Goal: Check status: Check status

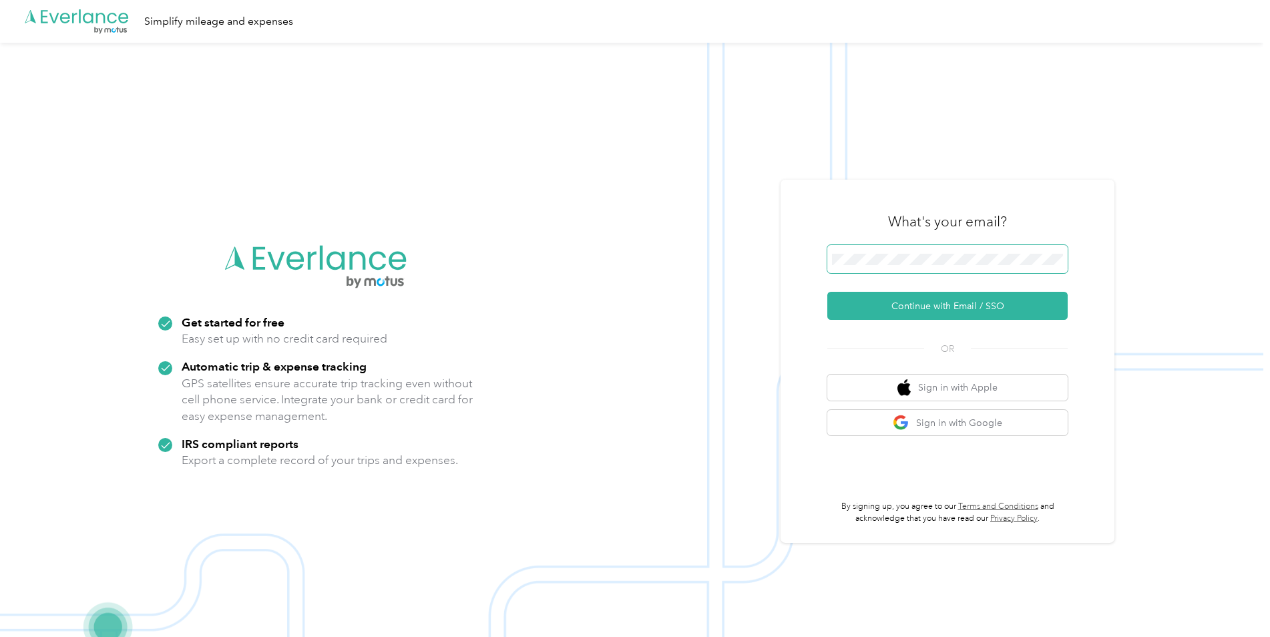
click at [900, 252] on span at bounding box center [947, 259] width 240 height 28
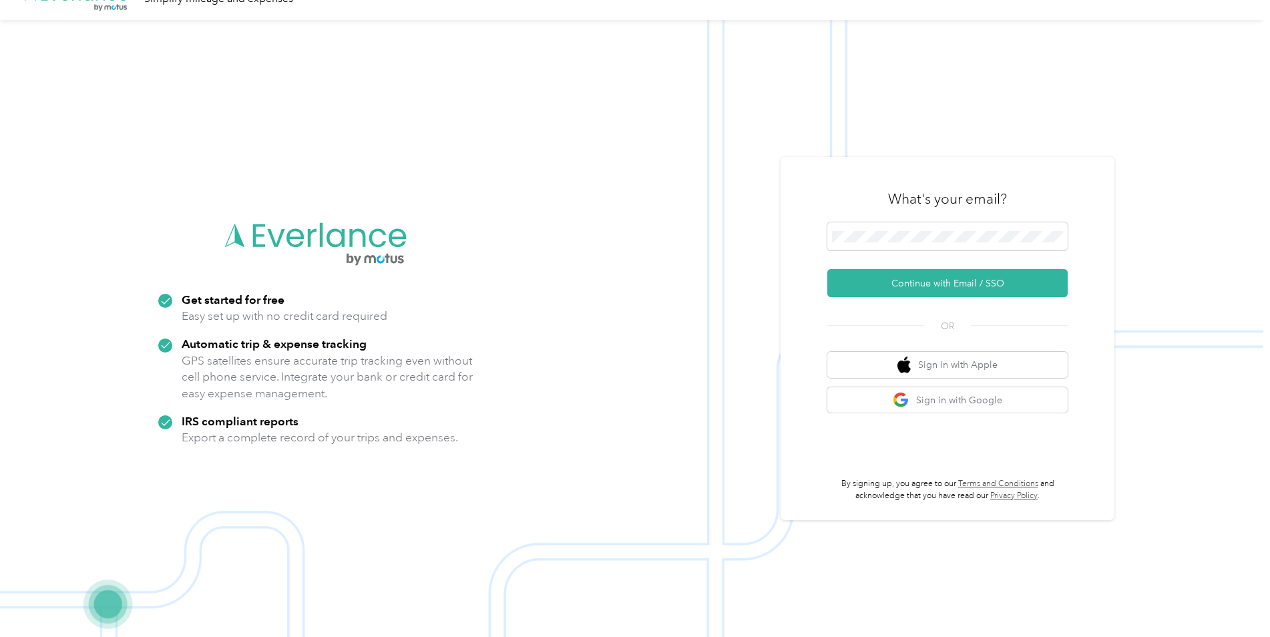
scroll to position [43, 0]
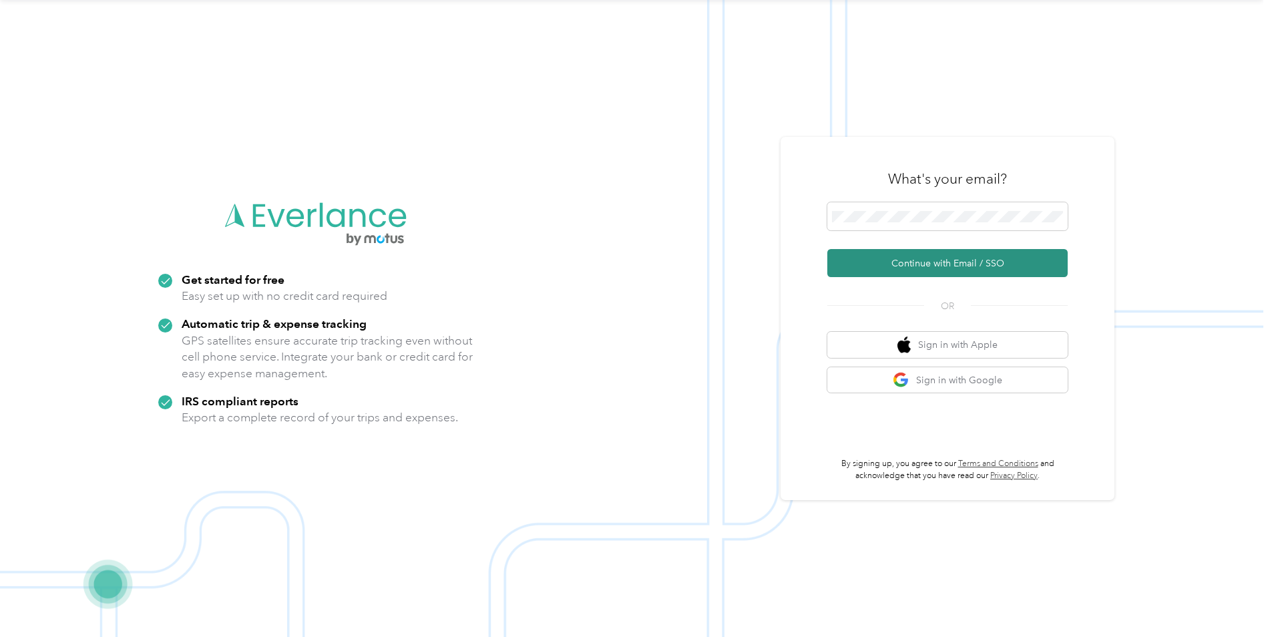
click at [888, 259] on button "Continue with Email / SSO" at bounding box center [947, 263] width 240 height 28
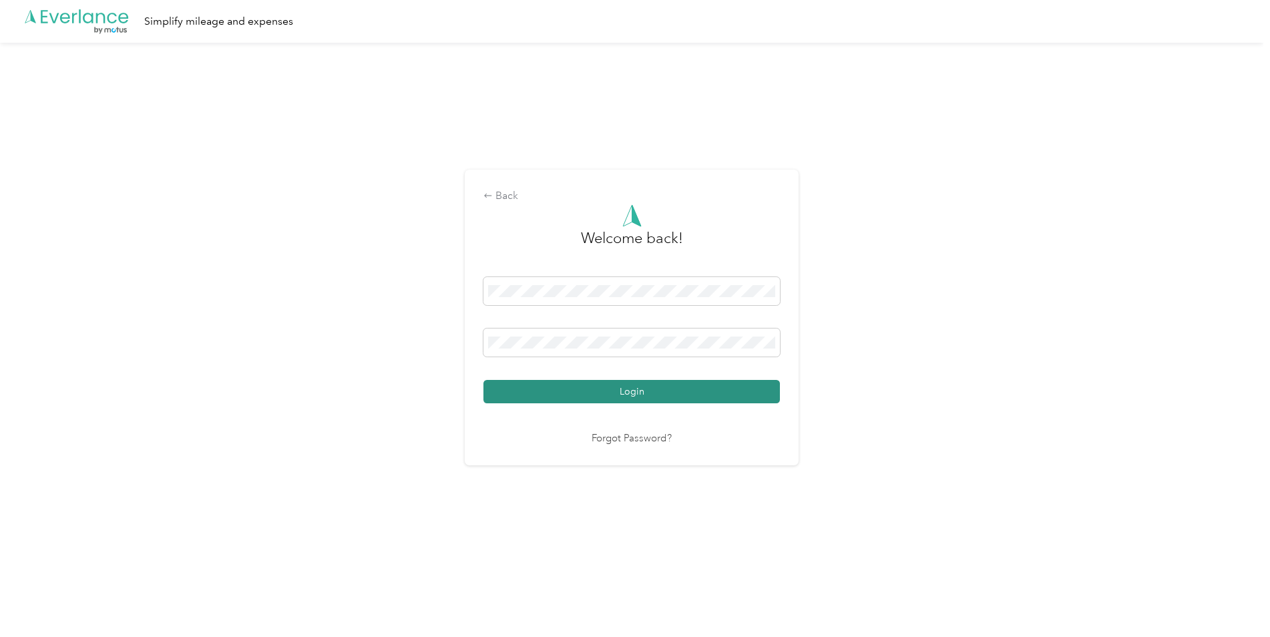
click at [602, 397] on button "Login" at bounding box center [631, 391] width 297 height 23
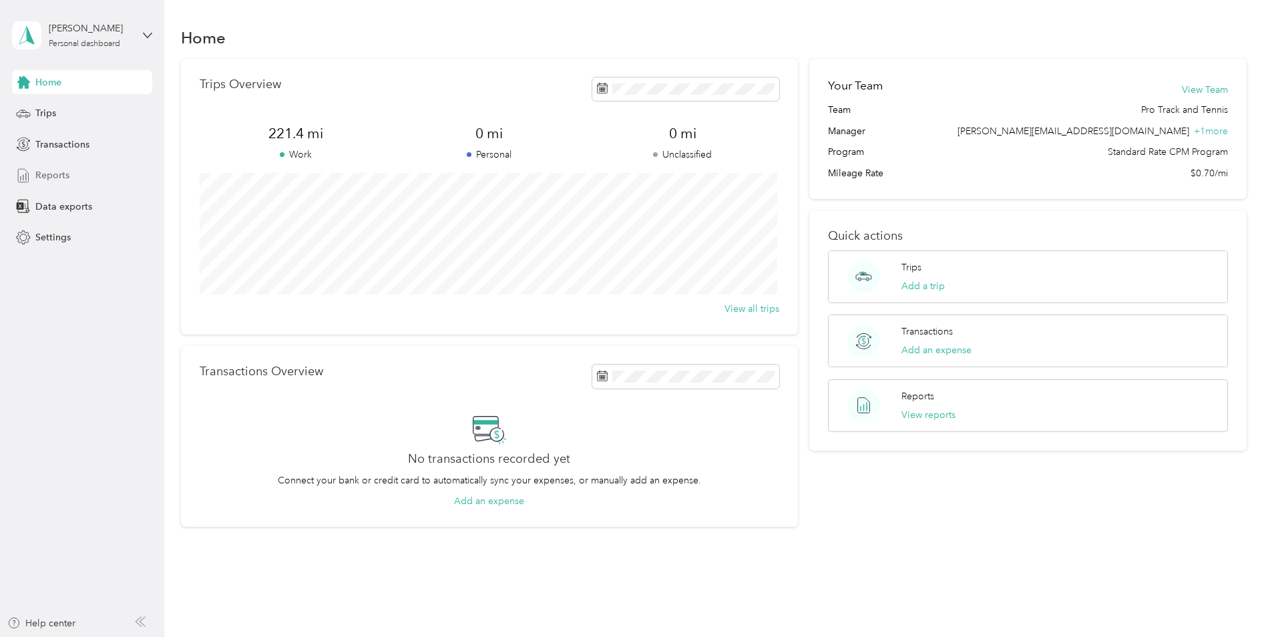
click at [35, 172] on span "Reports" at bounding box center [52, 175] width 34 height 14
